Goal: Find specific page/section: Find specific page/section

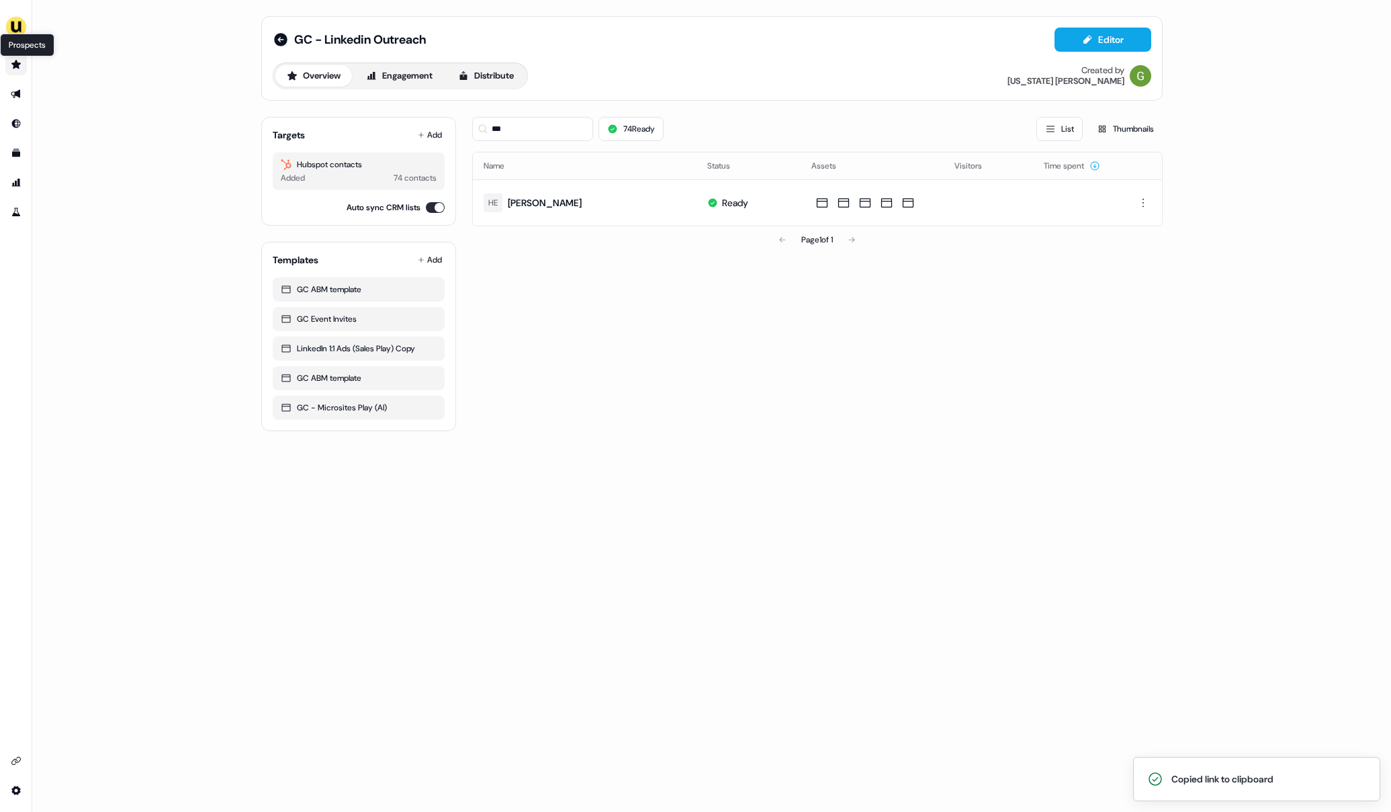
click at [10, 65] on link "Prospects Prospects" at bounding box center [15, 64] width 21 height 21
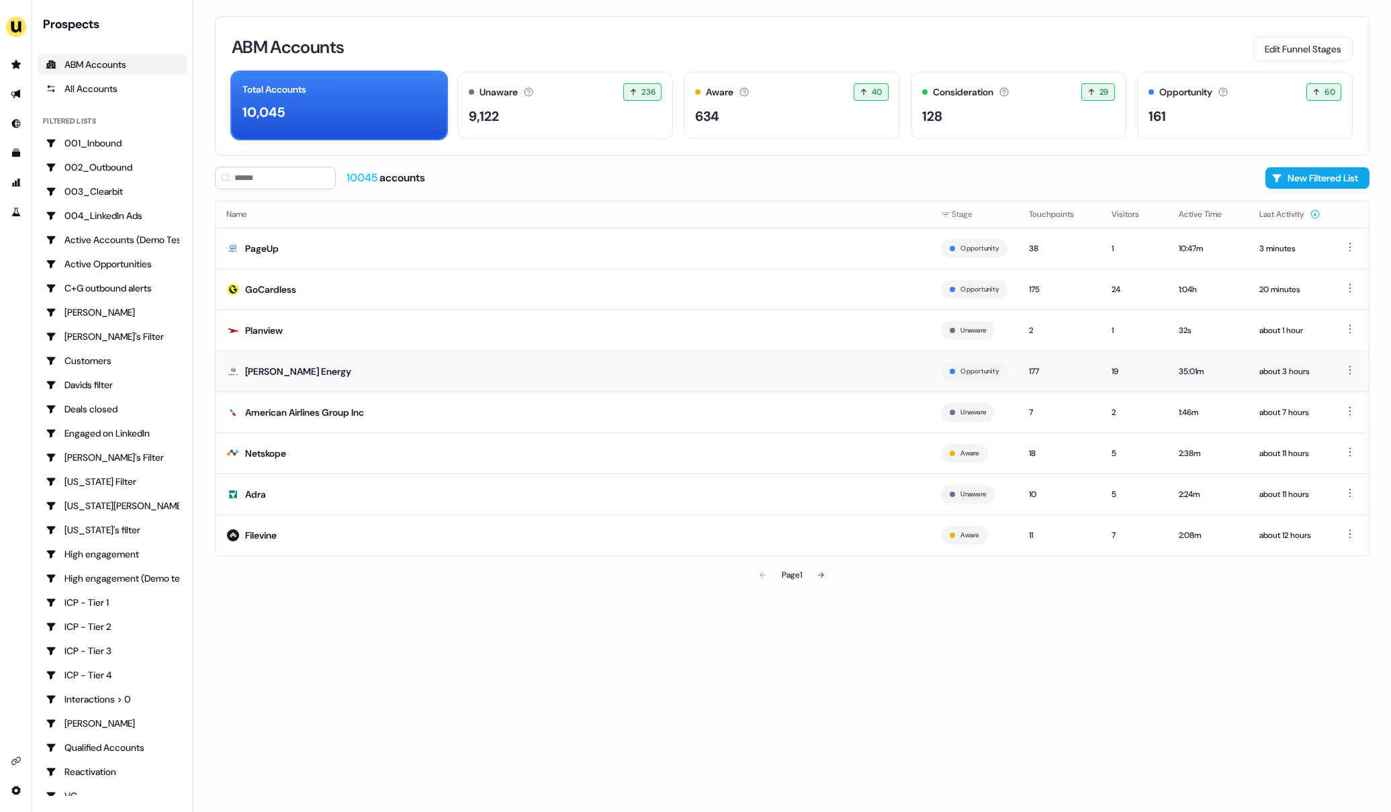
click at [262, 384] on td "[PERSON_NAME] Energy" at bounding box center [573, 371] width 715 height 41
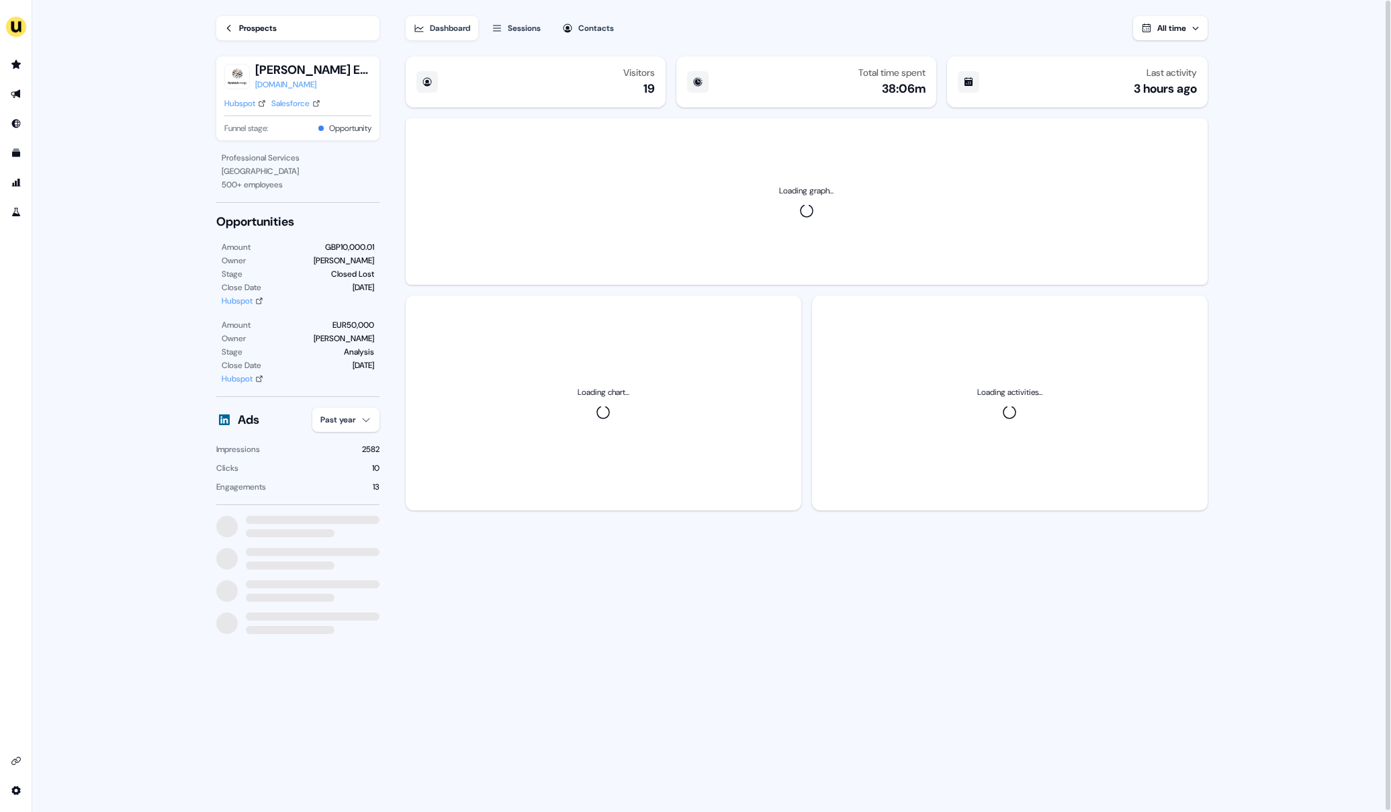
click at [256, 27] on div "Prospects" at bounding box center [258, 27] width 38 height 13
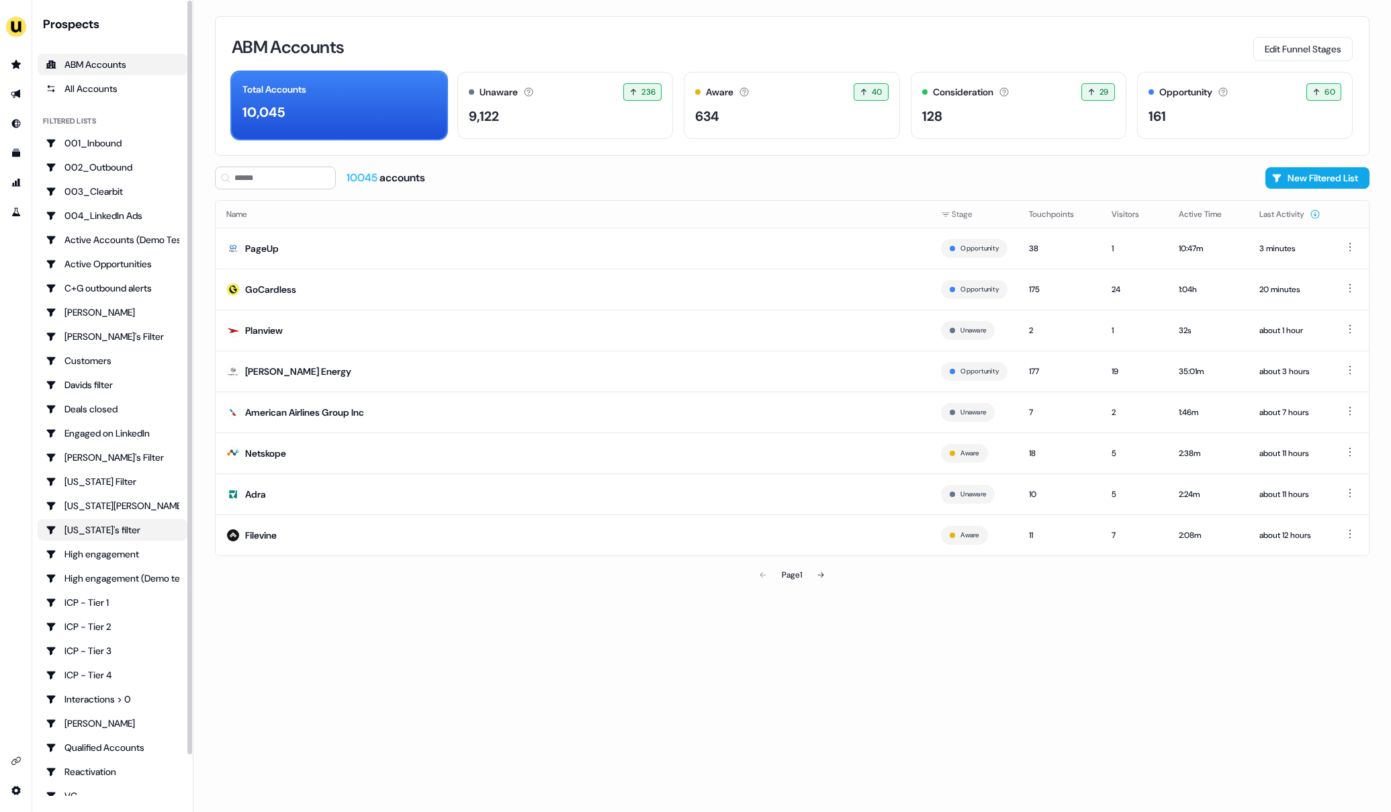
click at [128, 525] on div "[US_STATE]'s filter" at bounding box center [113, 529] width 134 height 13
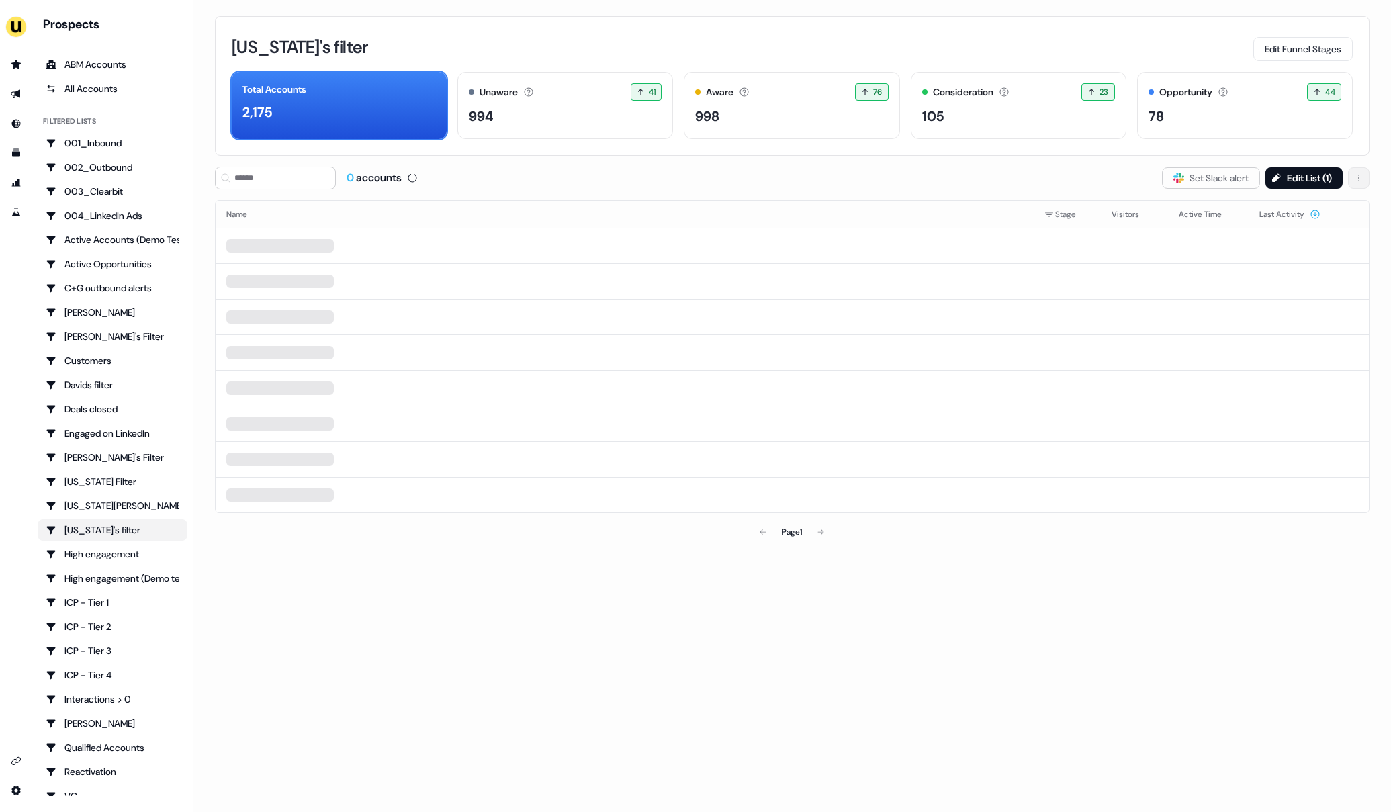
click at [1364, 177] on html "For the best experience switch devices to a bigger screen. Go to [DOMAIN_NAME] …" at bounding box center [695, 406] width 1391 height 812
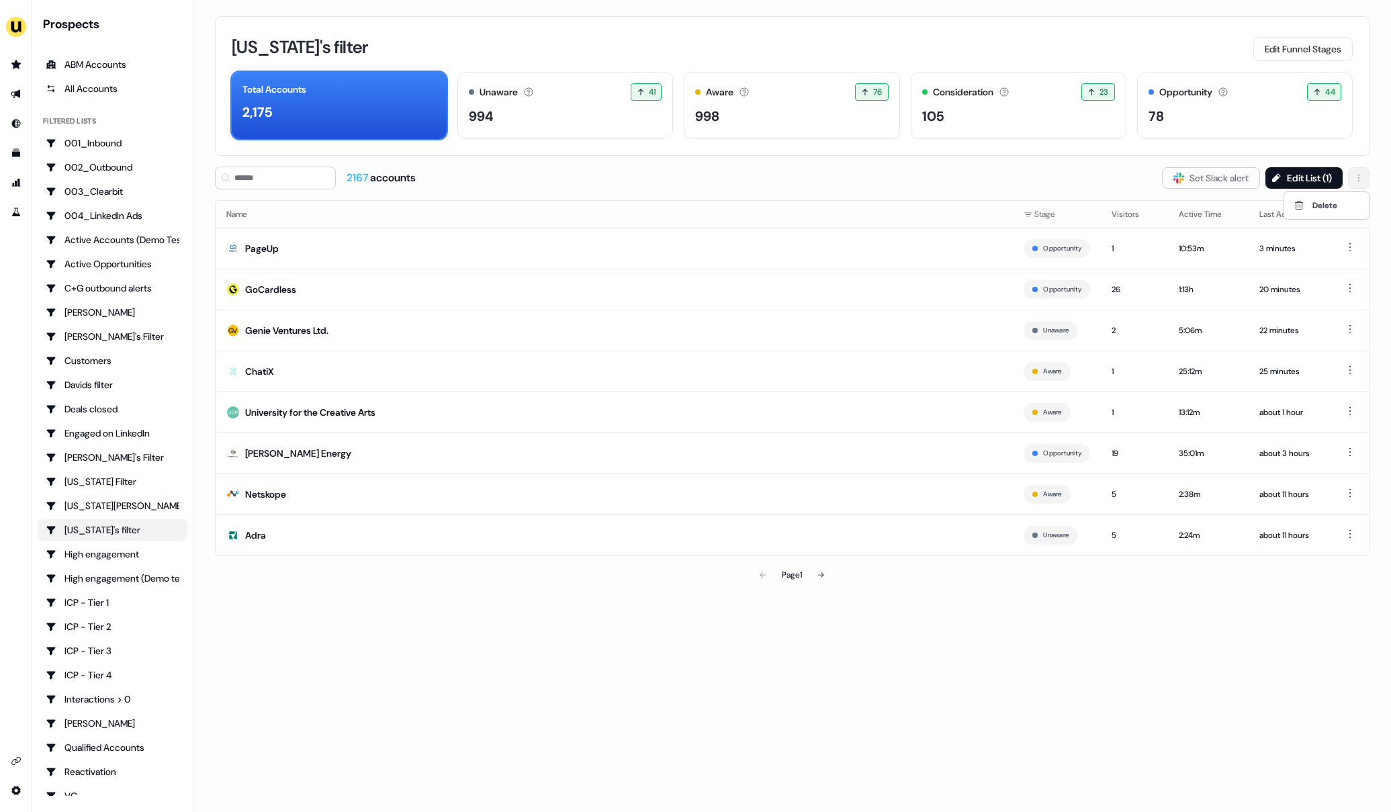
click at [1364, 177] on html "For the best experience switch devices to a bigger screen. Go to [DOMAIN_NAME] …" at bounding box center [695, 406] width 1391 height 812
click at [268, 510] on td "Netskope" at bounding box center [614, 494] width 797 height 41
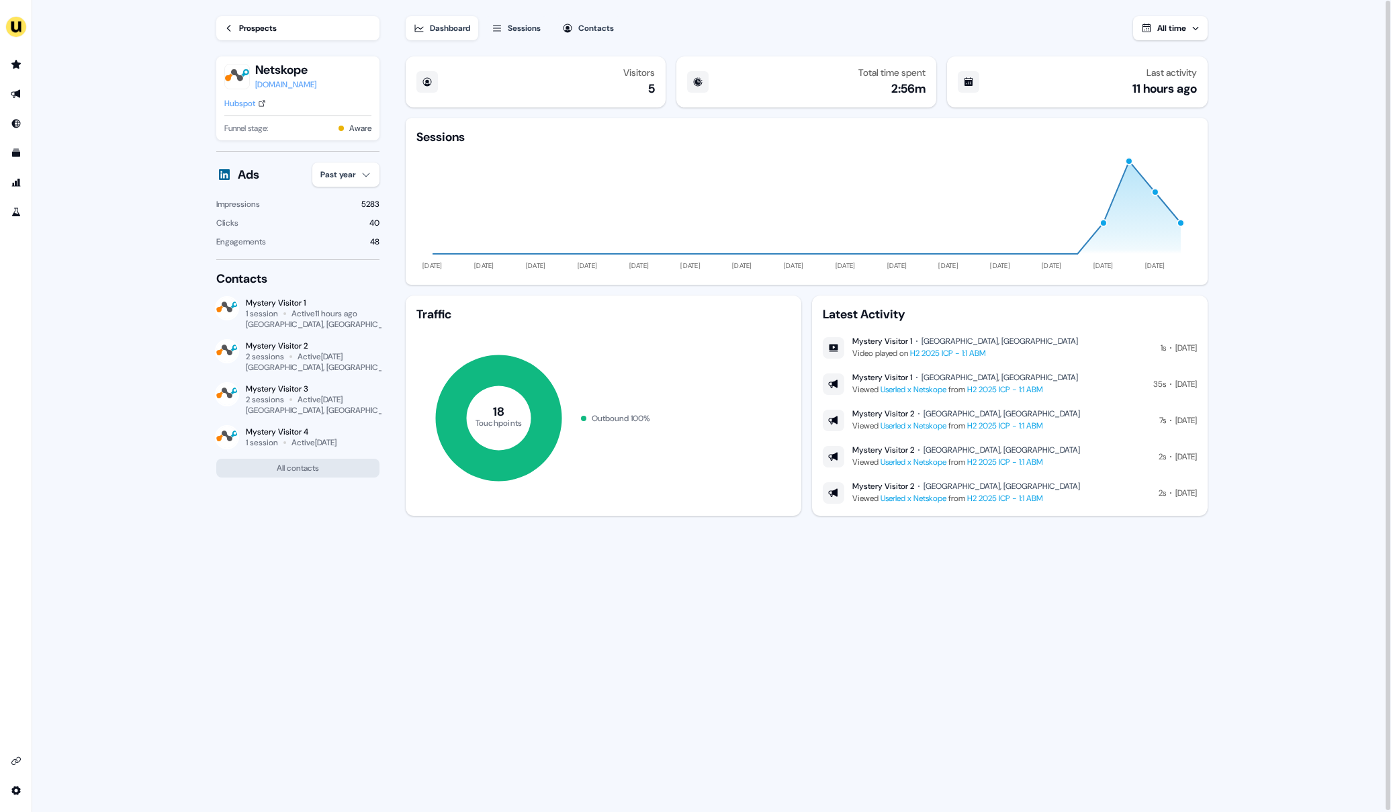
click at [532, 33] on div "Sessions" at bounding box center [524, 27] width 33 height 13
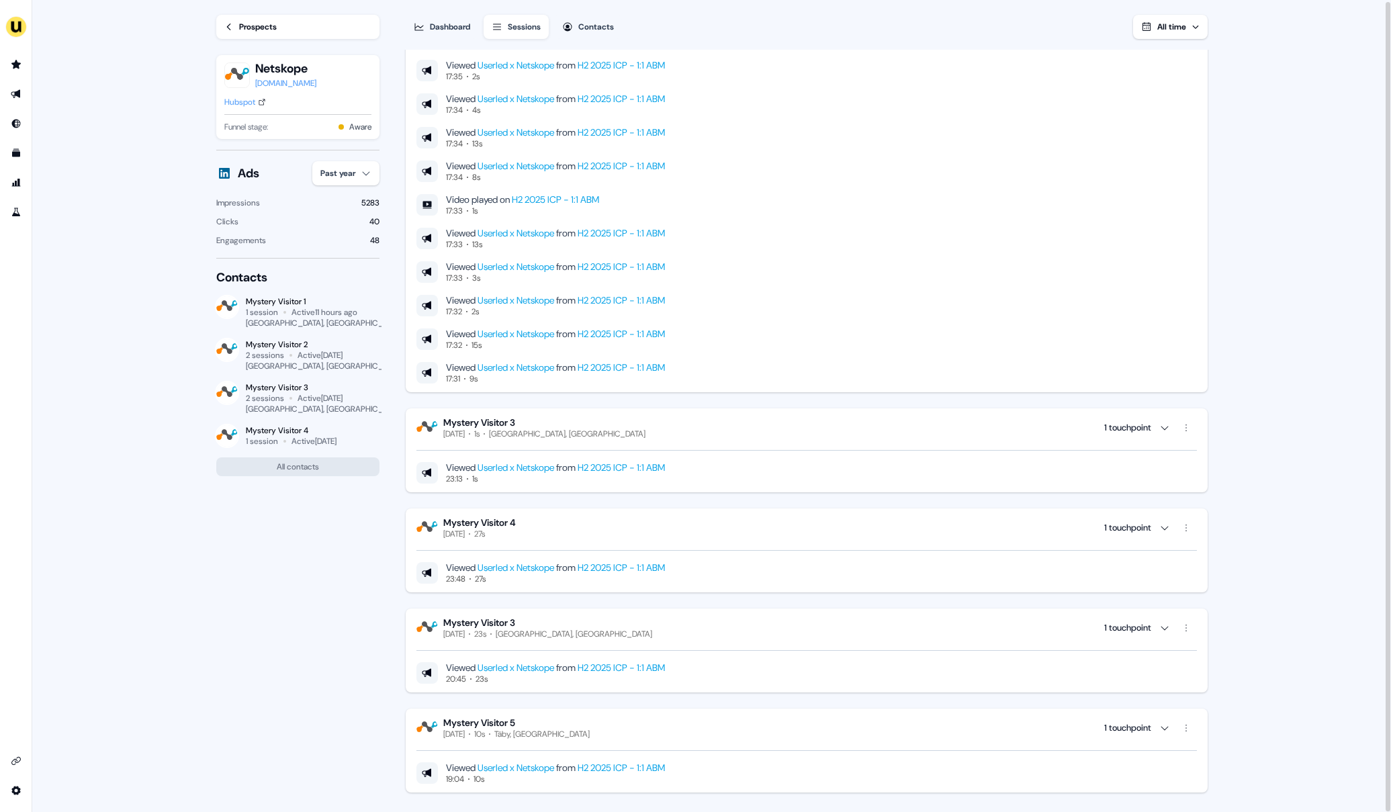
scroll to position [319, 0]
click at [246, 105] on div "Hubspot" at bounding box center [239, 101] width 31 height 13
